Goal: Task Accomplishment & Management: Use online tool/utility

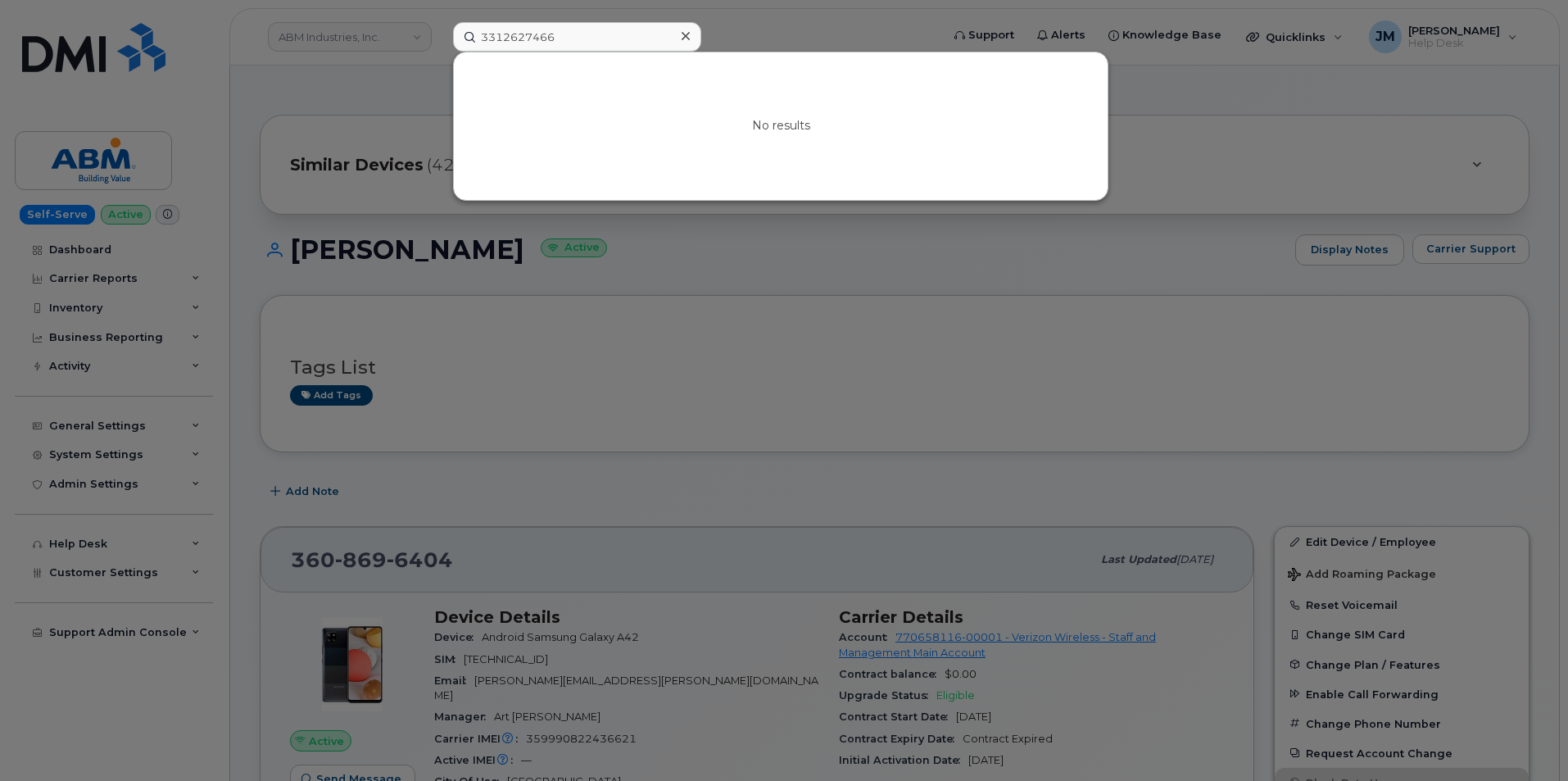
drag, startPoint x: 583, startPoint y: 33, endPoint x: 460, endPoint y: 34, distance: 123.0
click at [460, 34] on input "3312627466" at bounding box center [577, 37] width 248 height 29
type input "8643986587"
click at [687, 33] on icon at bounding box center [685, 36] width 8 height 13
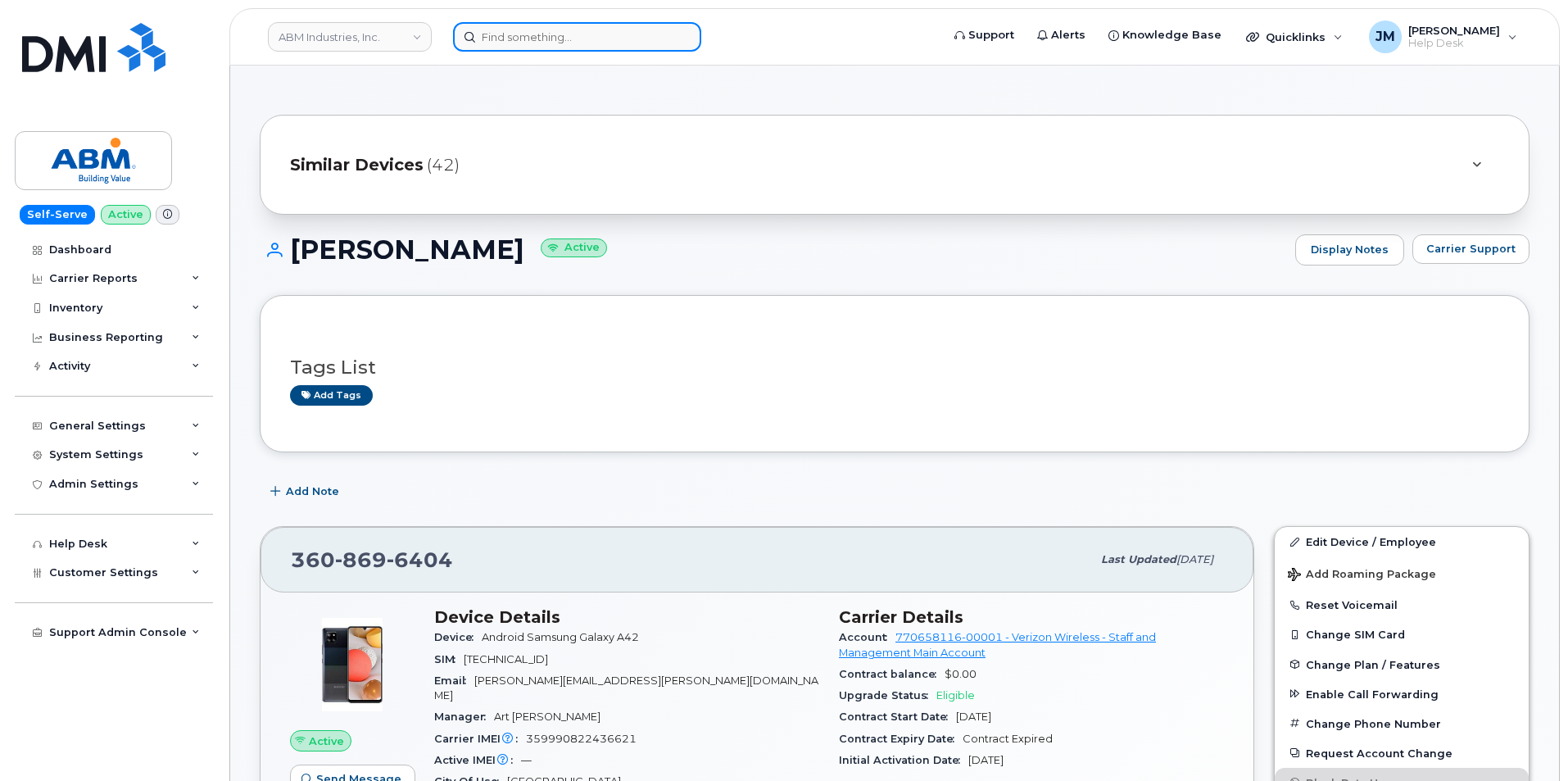
click at [497, 36] on input at bounding box center [577, 37] width 248 height 29
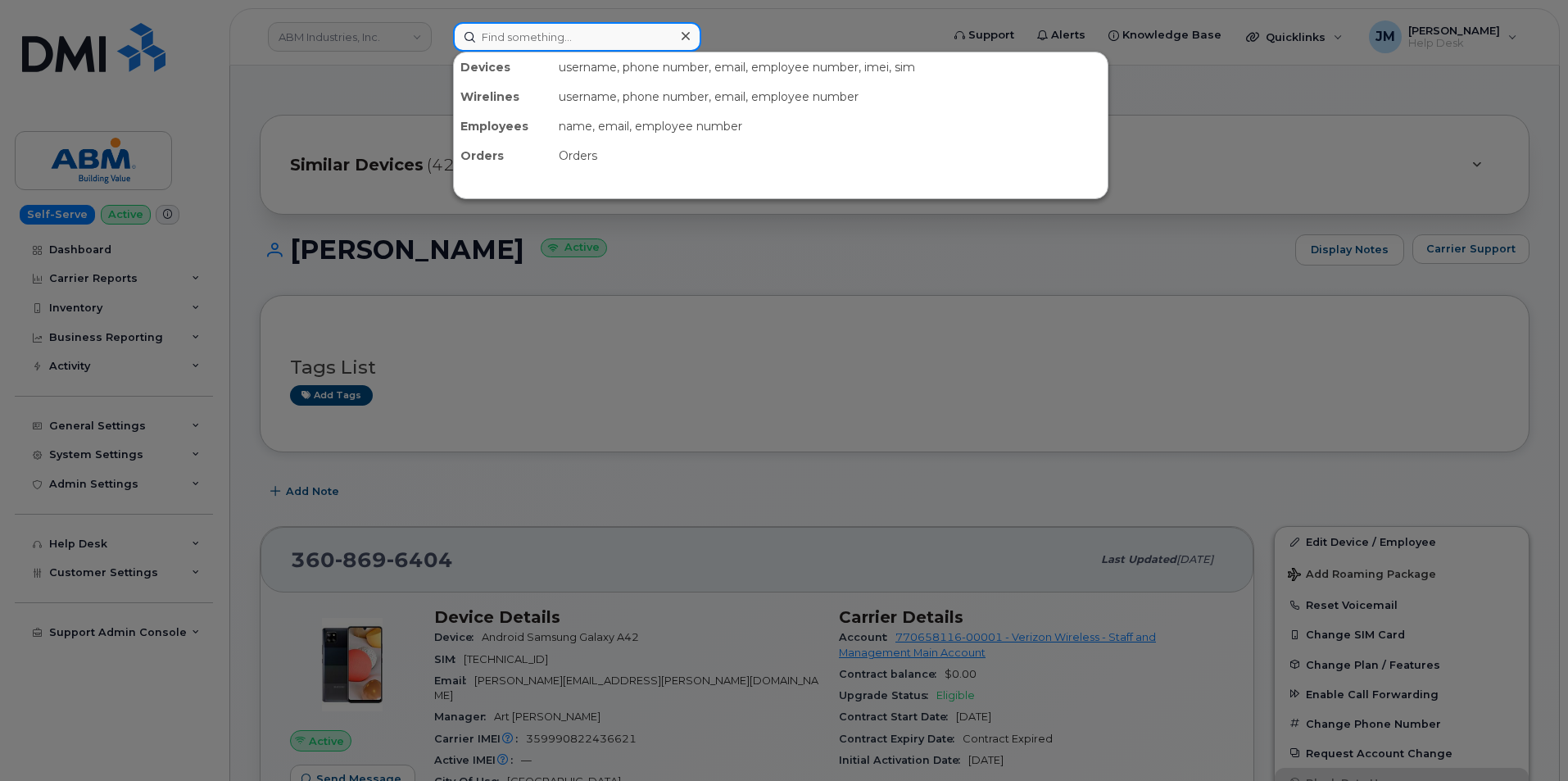
paste input "qxz3lmf"
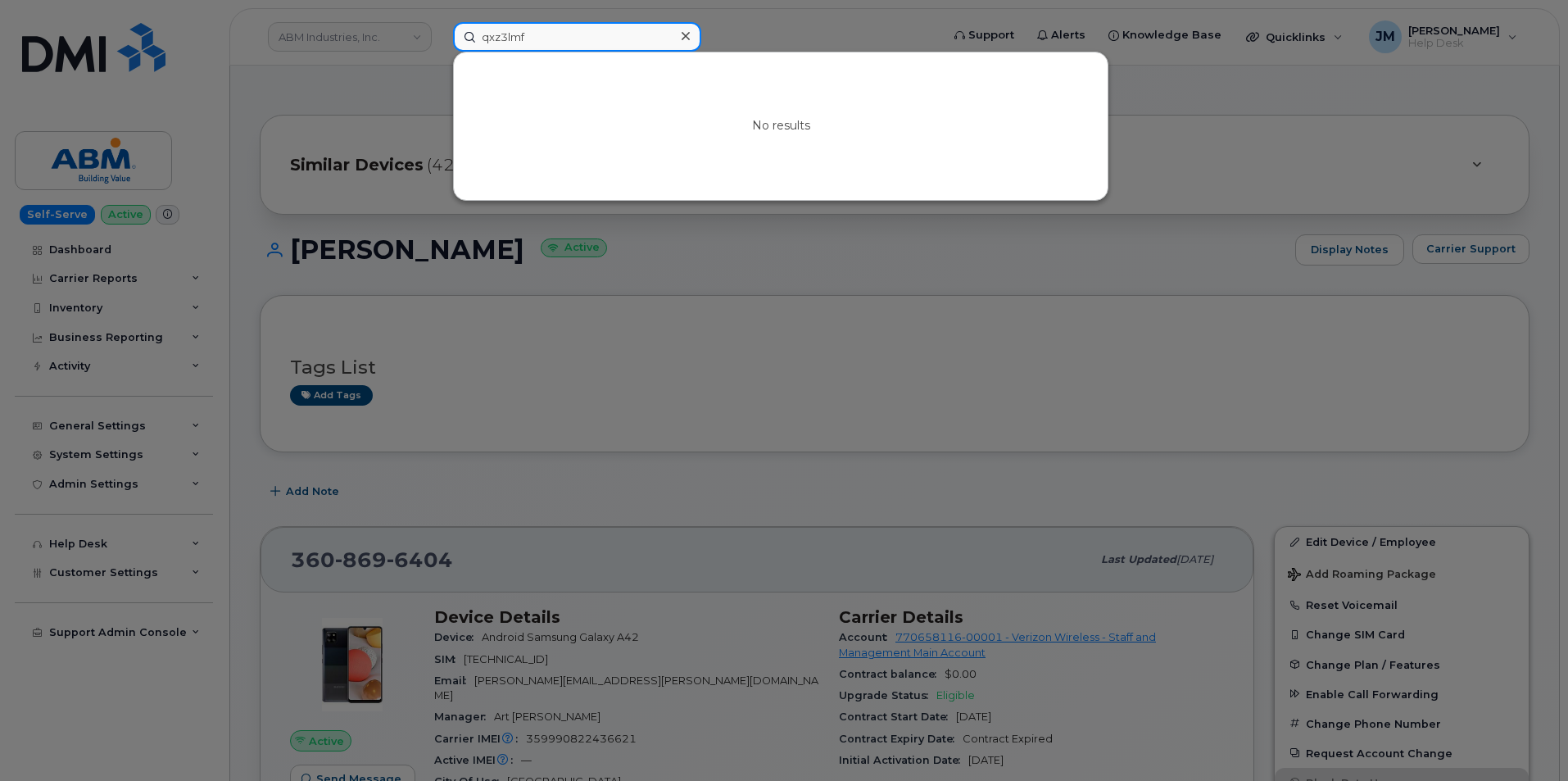
type input "qxz3lmf"
click at [685, 35] on icon at bounding box center [685, 36] width 8 height 13
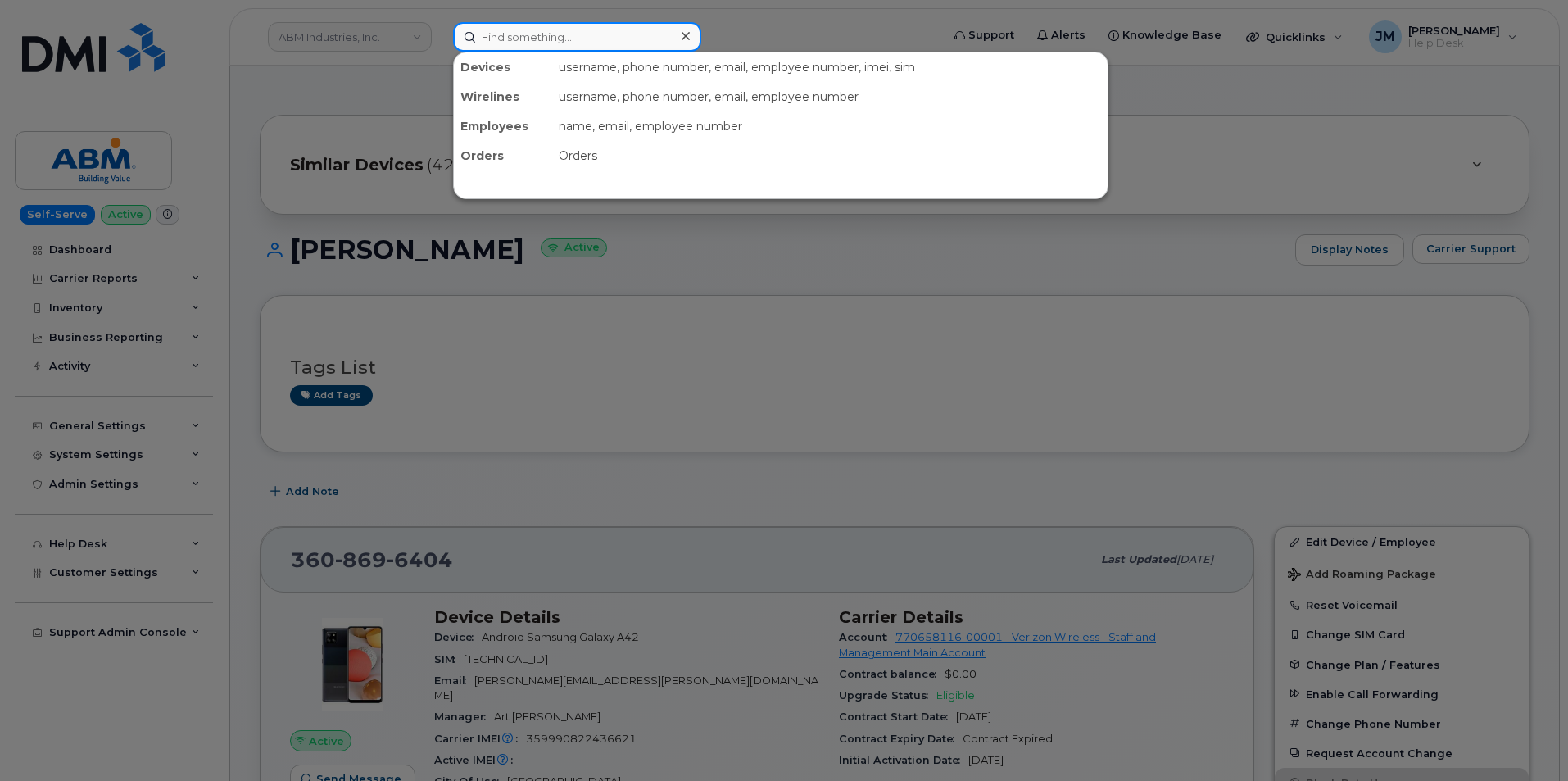
click at [546, 36] on input at bounding box center [577, 37] width 248 height 29
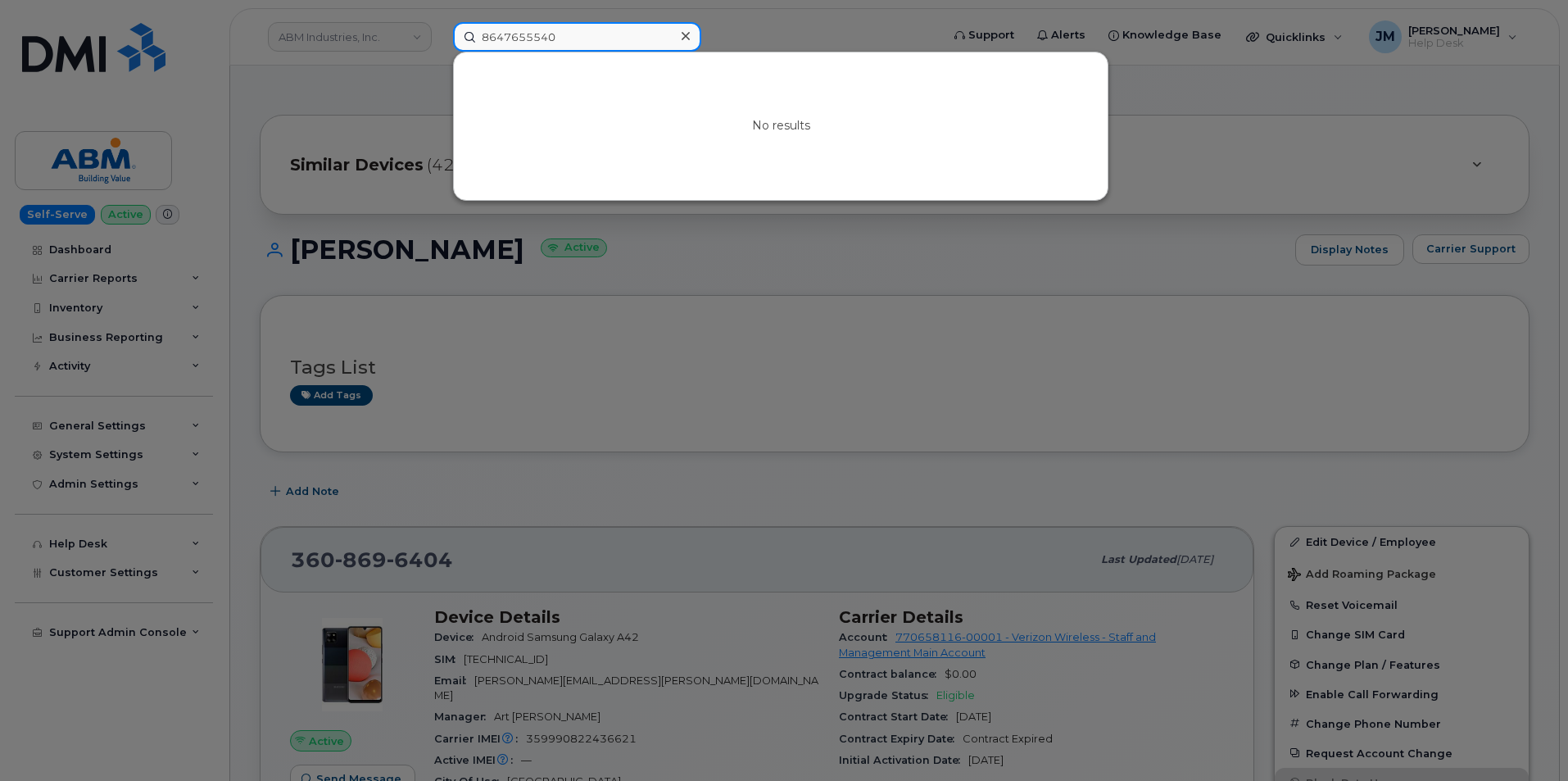
click at [554, 36] on input "8647655540" at bounding box center [577, 37] width 248 height 29
click at [540, 36] on input "86476555404" at bounding box center [577, 37] width 248 height 29
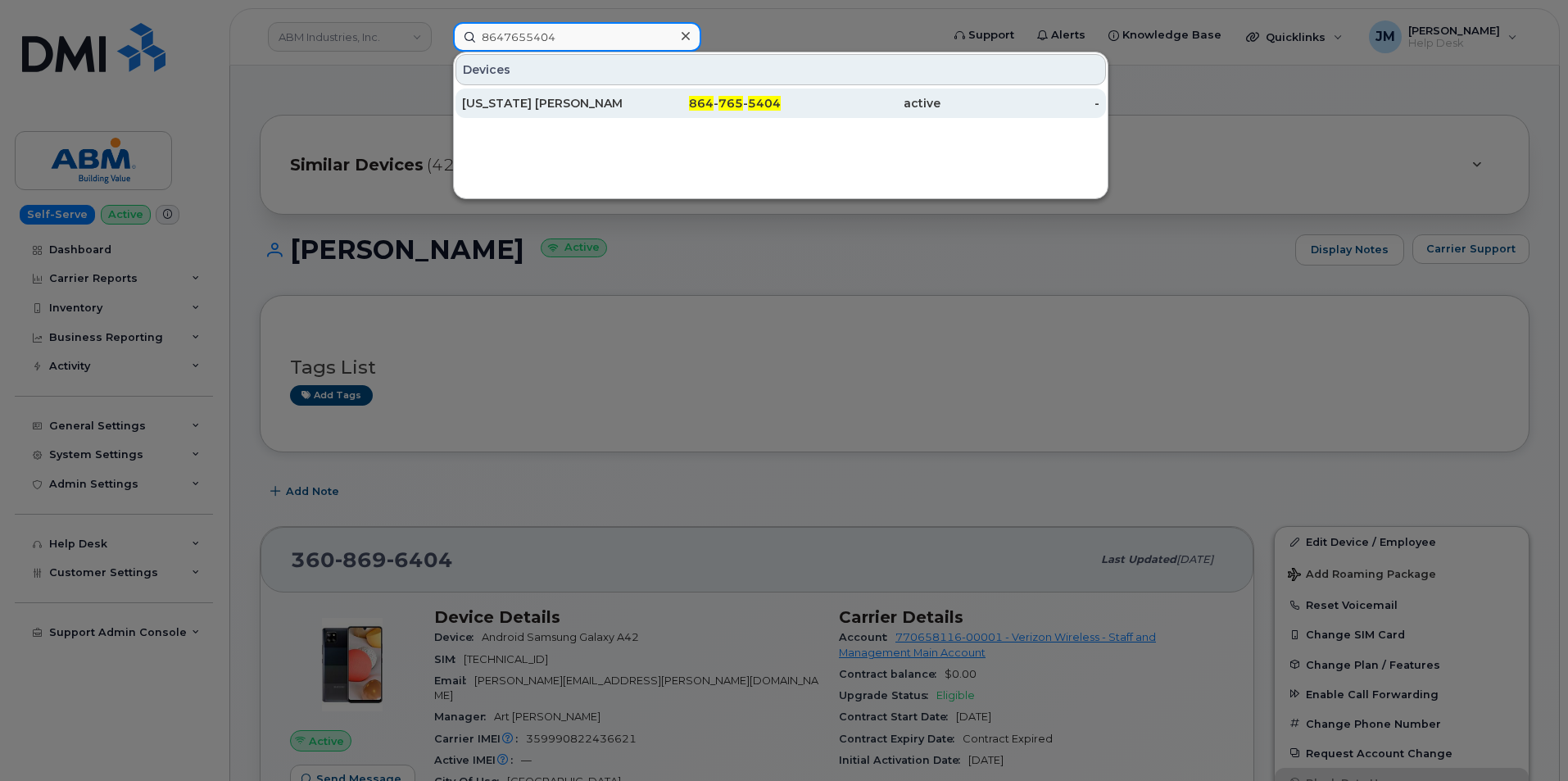
type input "8647655404"
click at [536, 101] on div "[US_STATE] [PERSON_NAME]" at bounding box center [541, 103] width 160 height 16
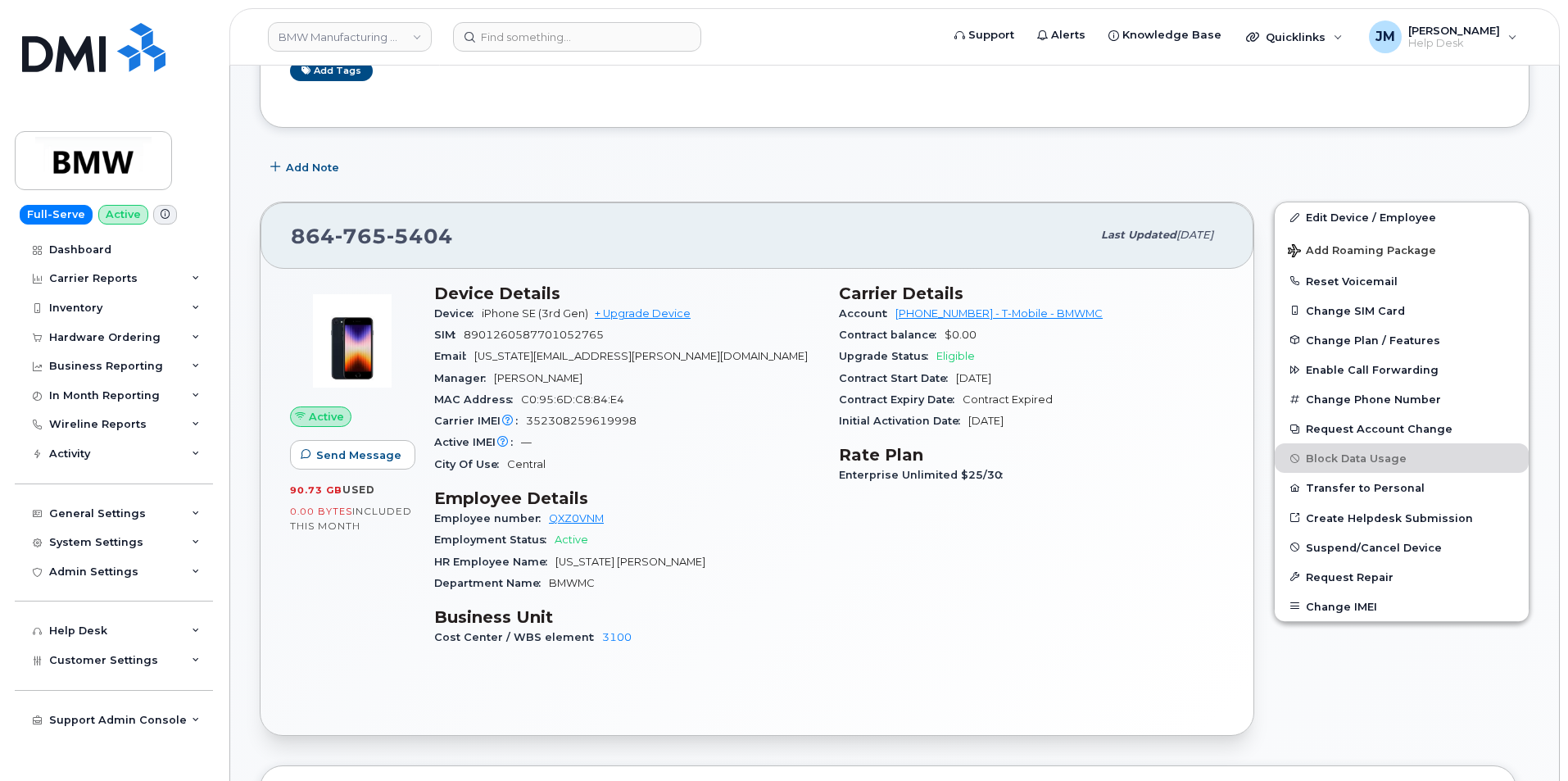
scroll to position [410, 0]
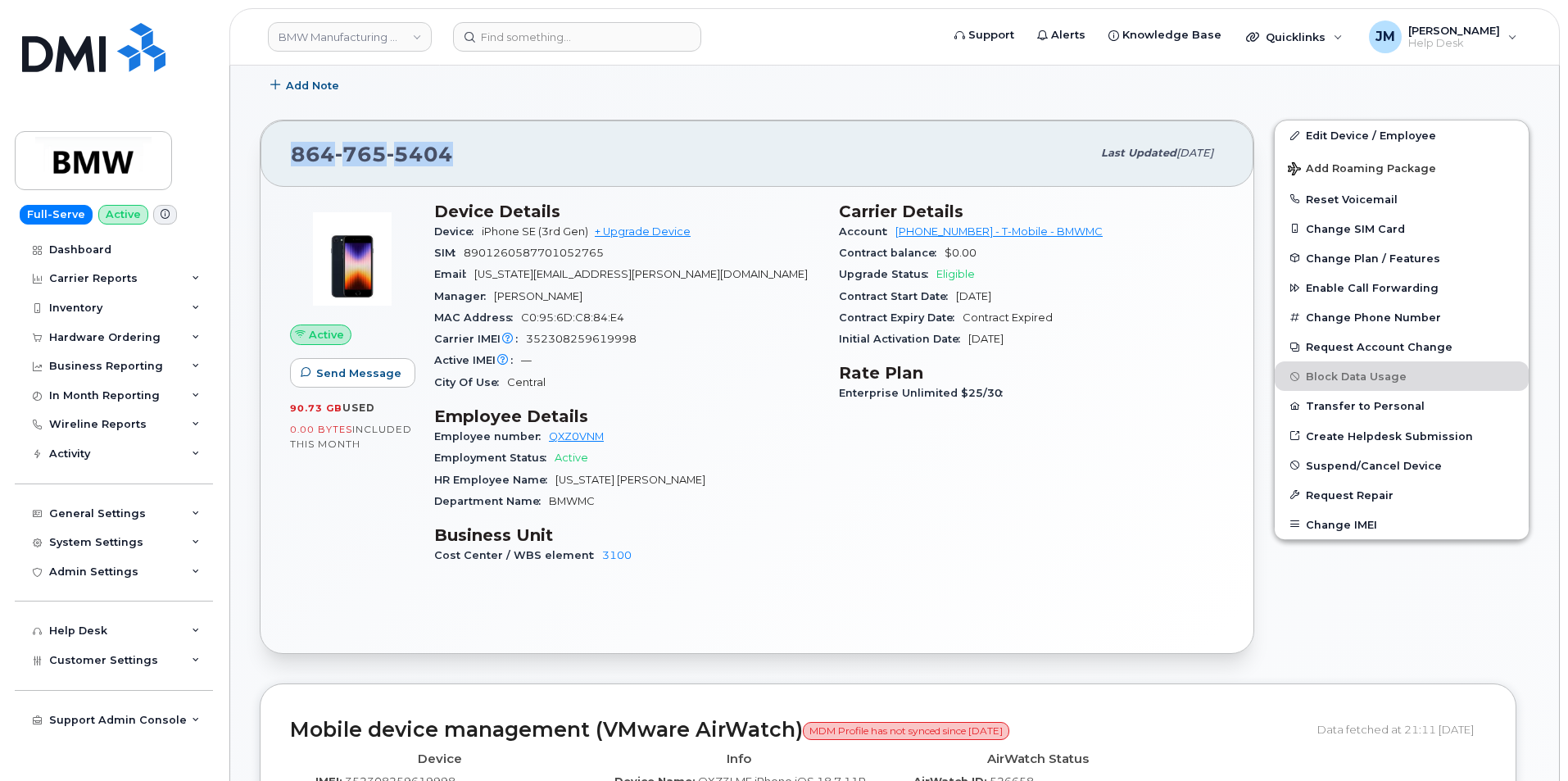
drag, startPoint x: 472, startPoint y: 148, endPoint x: 290, endPoint y: 158, distance: 182.3
click at [290, 158] on div "[PHONE_NUMBER] Last updated [DATE]" at bounding box center [757, 153] width 993 height 66
copy span "[PHONE_NUMBER]"
click at [1326, 523] on button "Change IMEI" at bounding box center [1401, 524] width 254 height 29
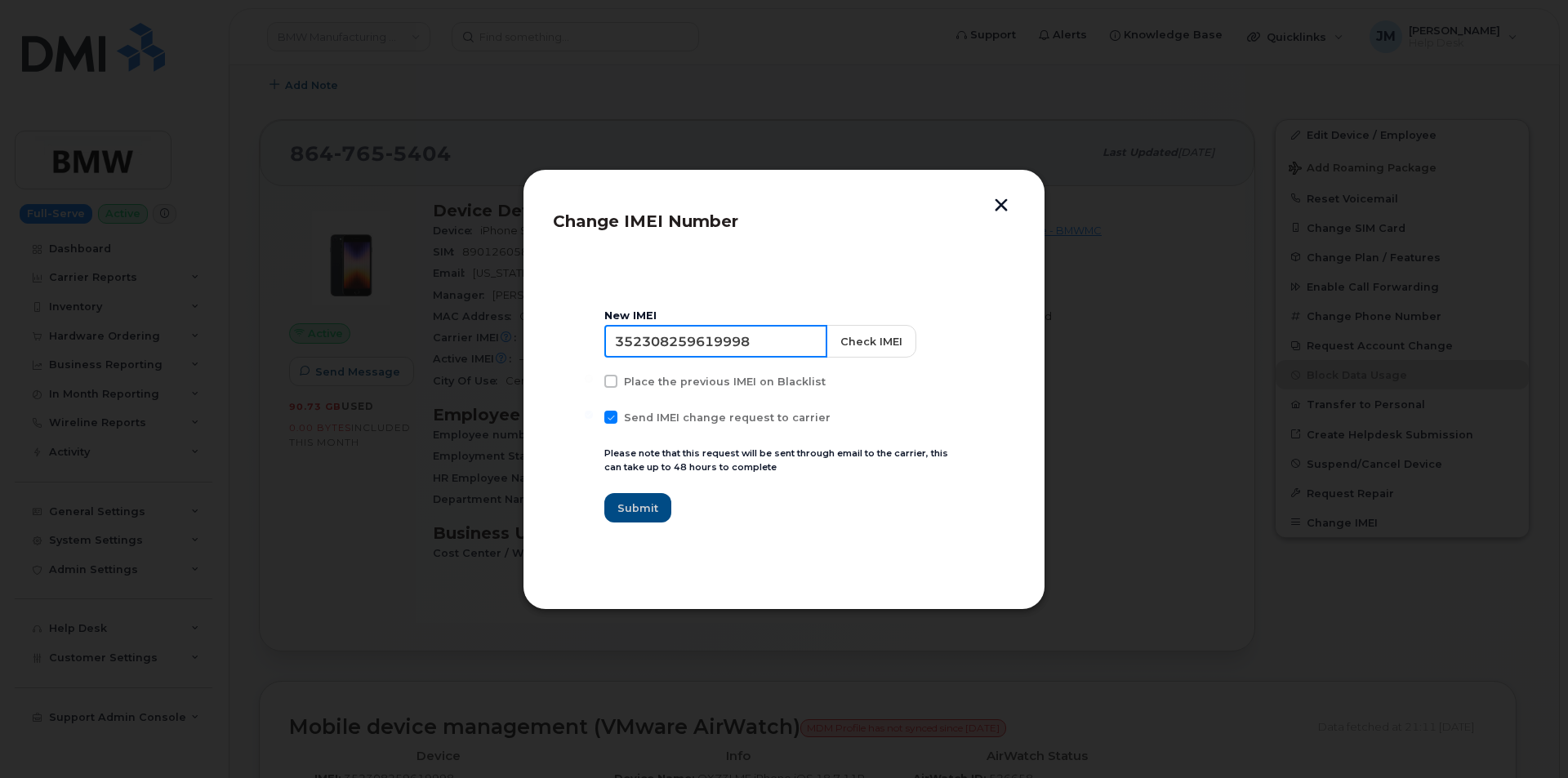
drag, startPoint x: 763, startPoint y: 342, endPoint x: 581, endPoint y: 343, distance: 182.0
click at [581, 343] on section "New IMEI [TECHNICAL_ID] Check IMEI Place the previous IMEI on Blacklist Send IM…" at bounding box center [784, 417] width 462 height 327
paste input "8647655404"
paste input "0304978626952"
type input "350304978626952"
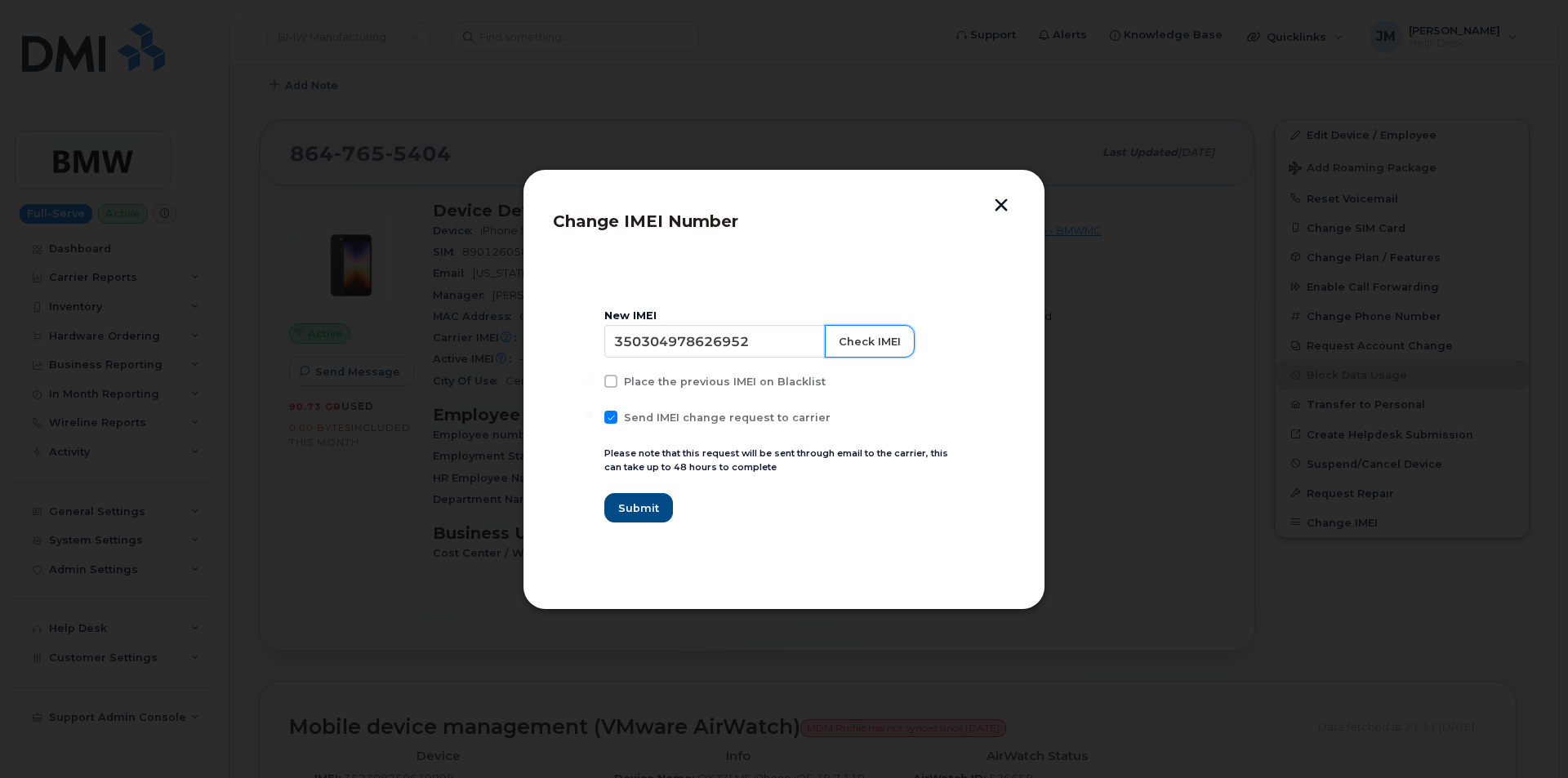
click at [858, 340] on button "Check IMEI" at bounding box center [869, 341] width 90 height 33
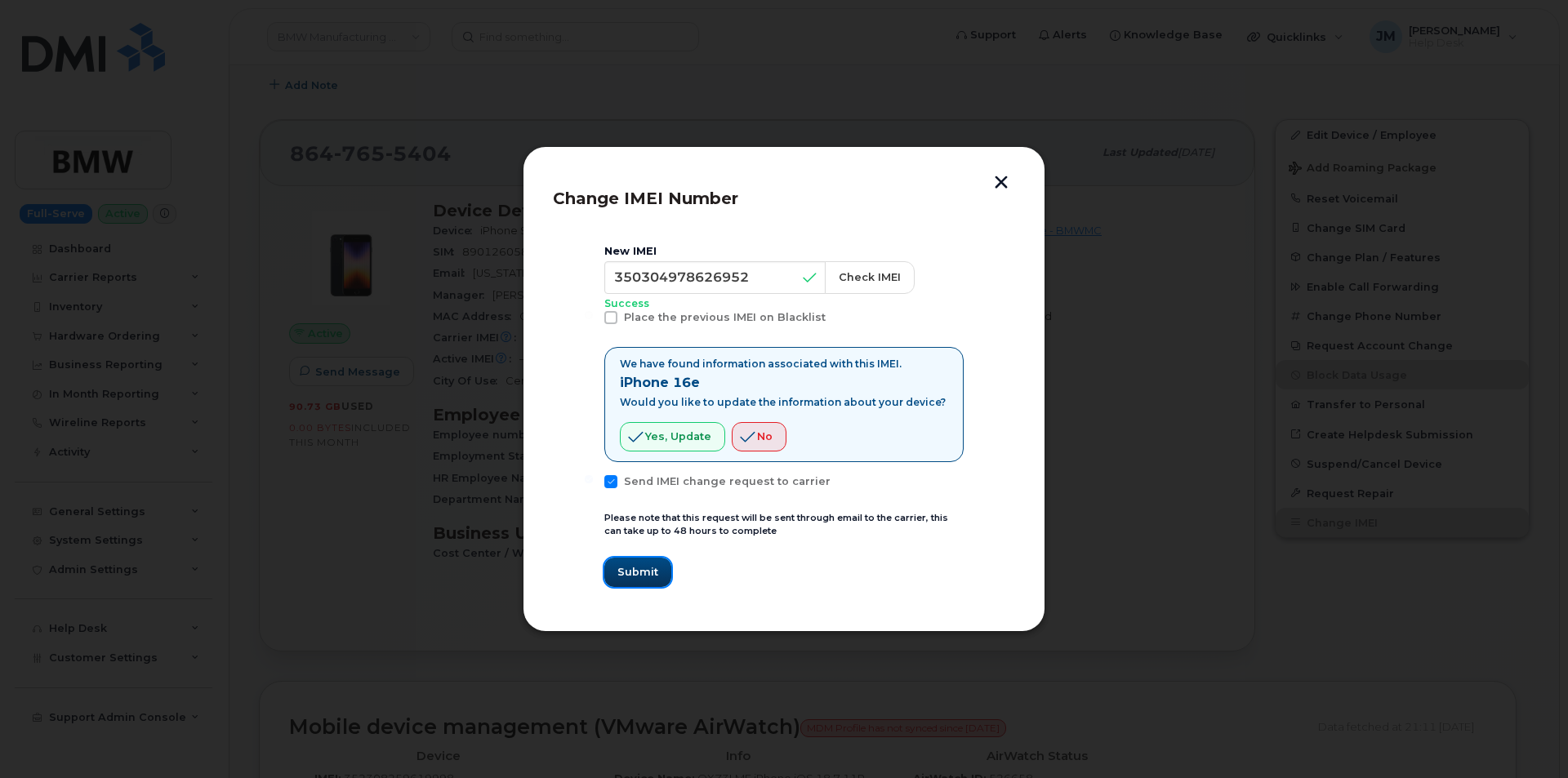
click at [630, 573] on span "Submit" at bounding box center [638, 571] width 41 height 15
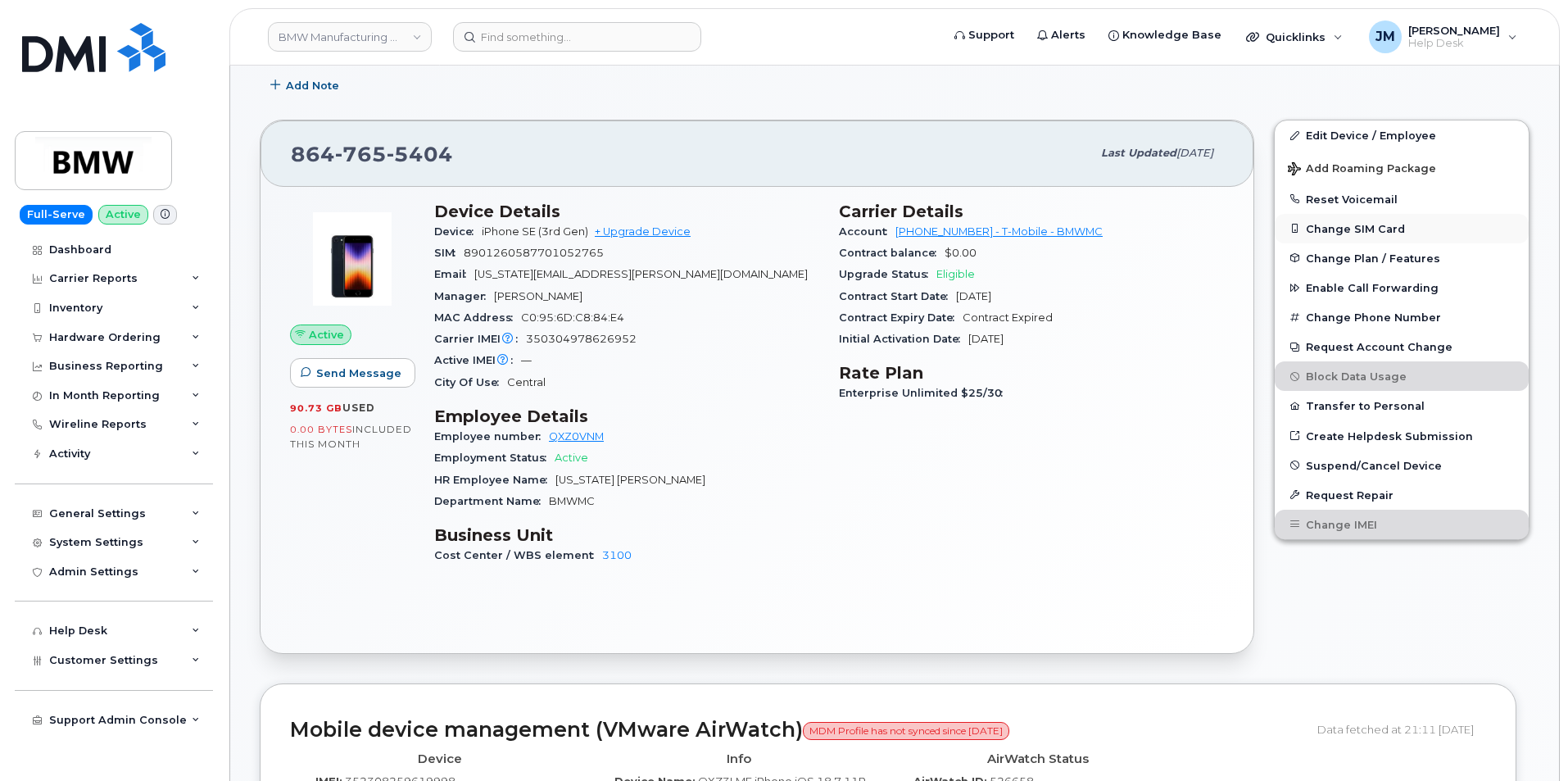
click at [1355, 227] on button "Change SIM Card" at bounding box center [1401, 228] width 254 height 29
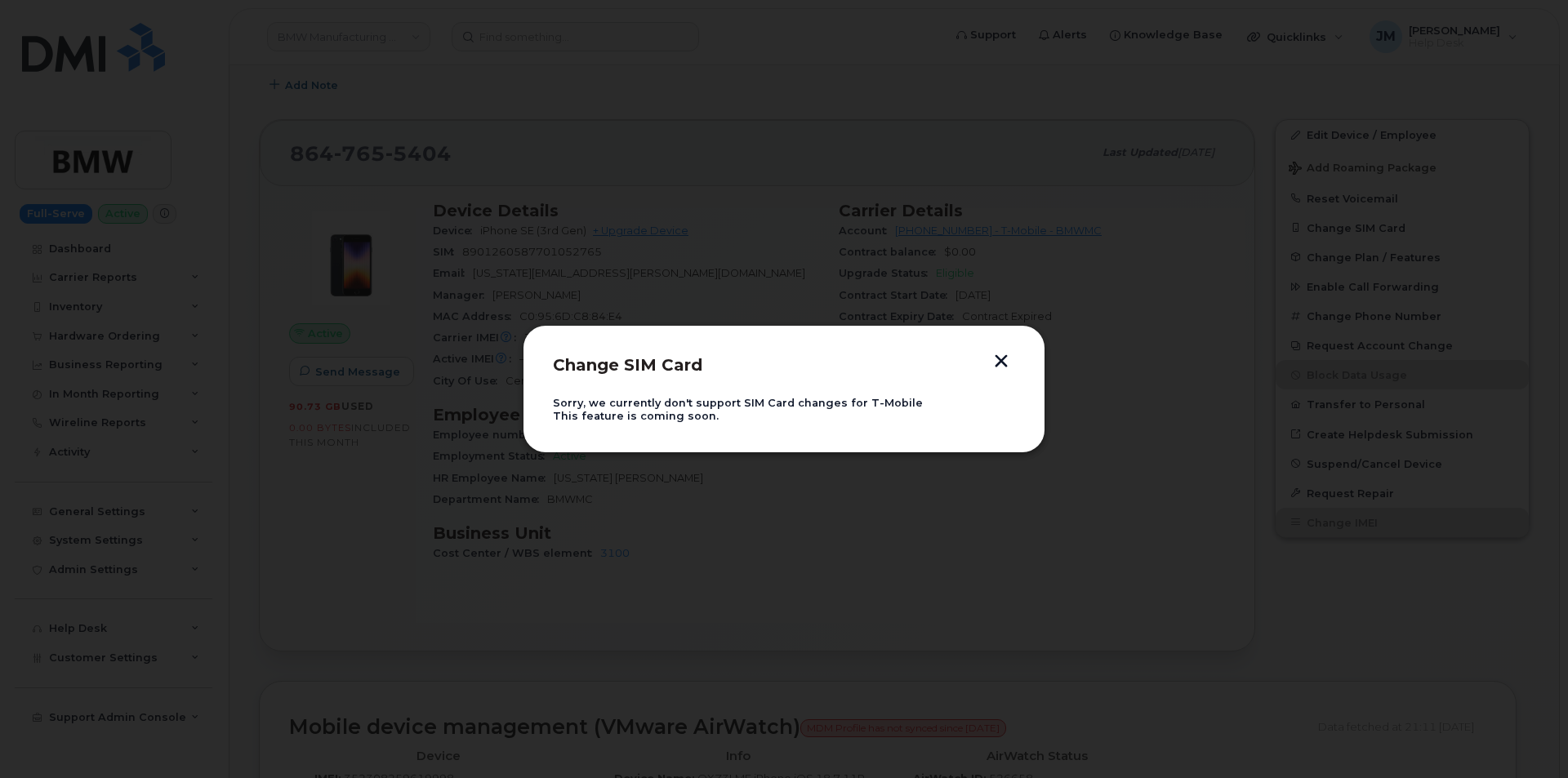
click at [994, 358] on button "button" at bounding box center [1001, 362] width 25 height 17
